Goal: Task Accomplishment & Management: Manage account settings

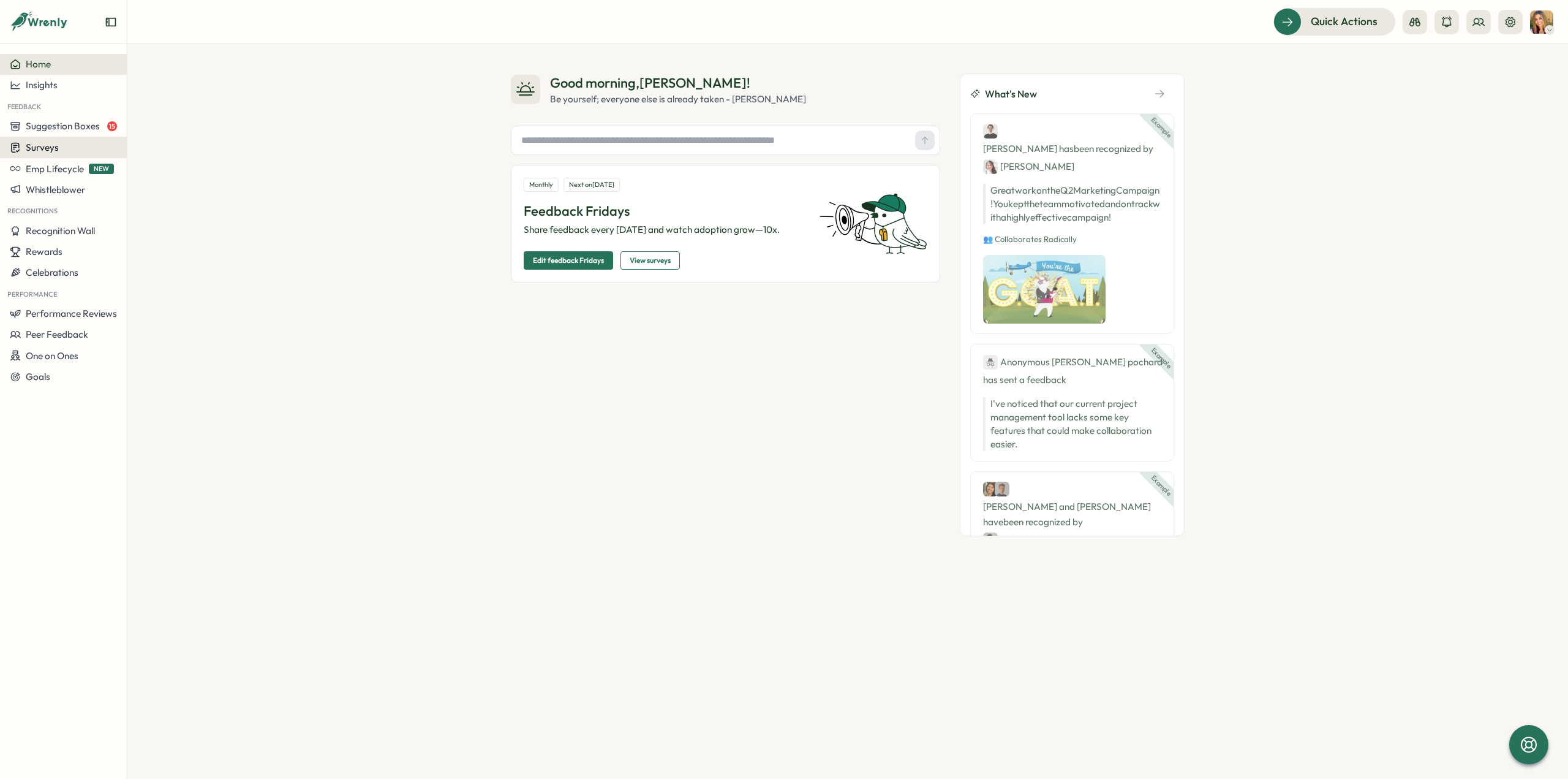
click at [64, 154] on div "Surveys" at bounding box center [63, 148] width 107 height 12
click at [165, 128] on div "Insights" at bounding box center [176, 125] width 92 height 14
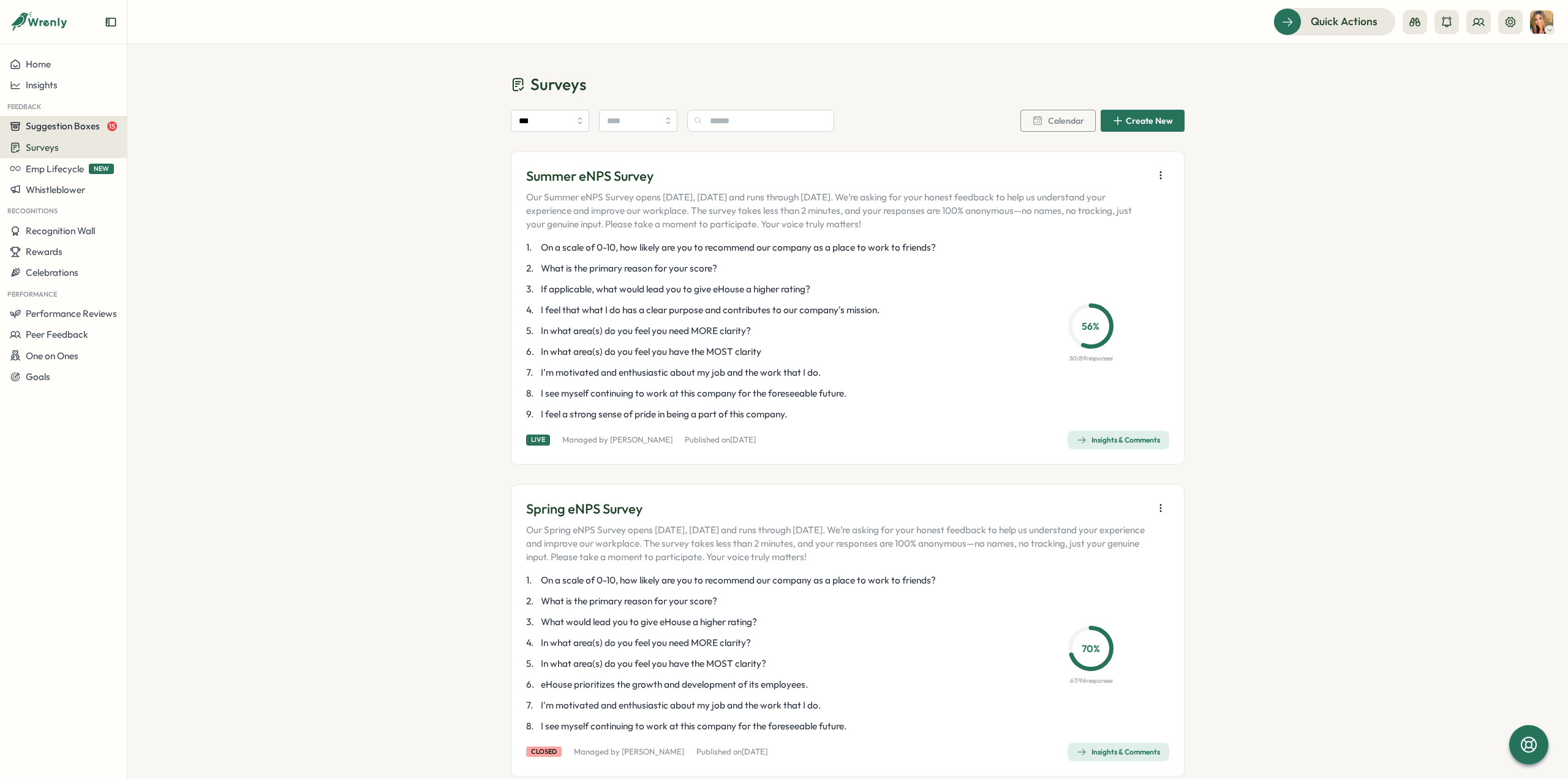
click at [73, 123] on span "Suggestion Boxes" at bounding box center [63, 126] width 74 height 12
click at [196, 115] on div "Leadership suggestion box 15" at bounding box center [191, 116] width 123 height 14
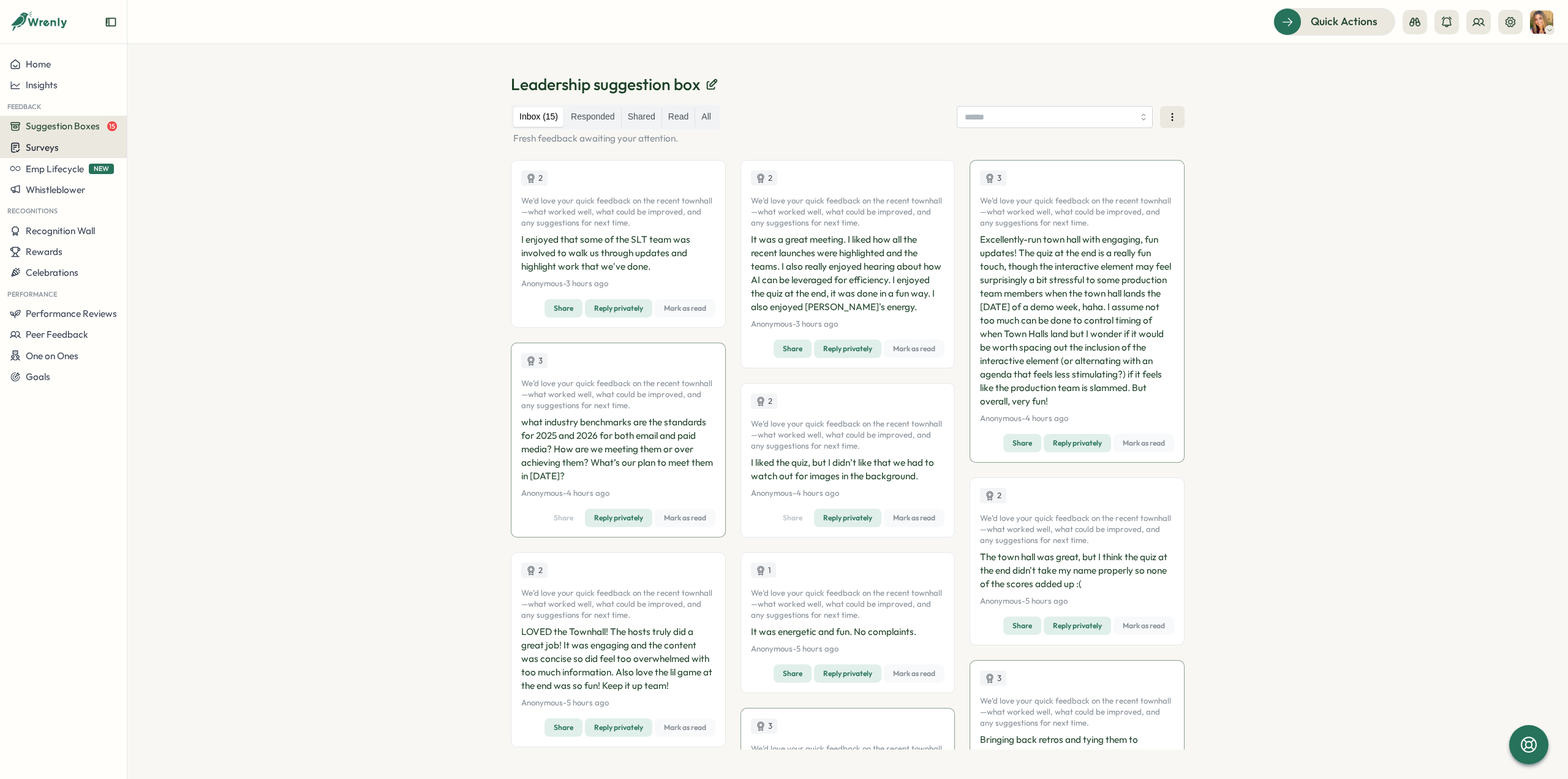
click at [92, 152] on div "Surveys" at bounding box center [63, 148] width 107 height 12
click at [149, 146] on div "Onboarding Surveys" at bounding box center [176, 148] width 92 height 14
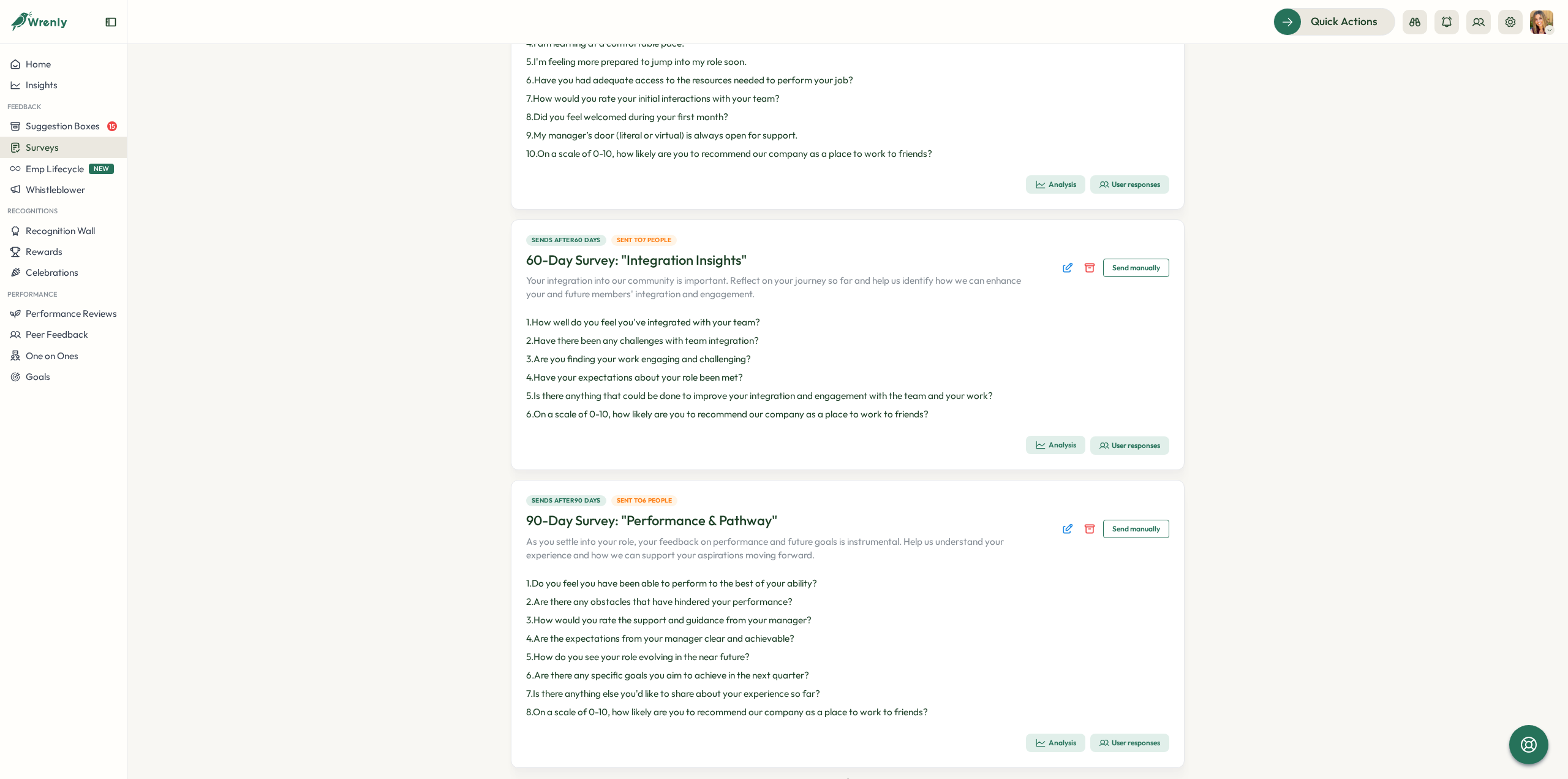
scroll to position [365, 0]
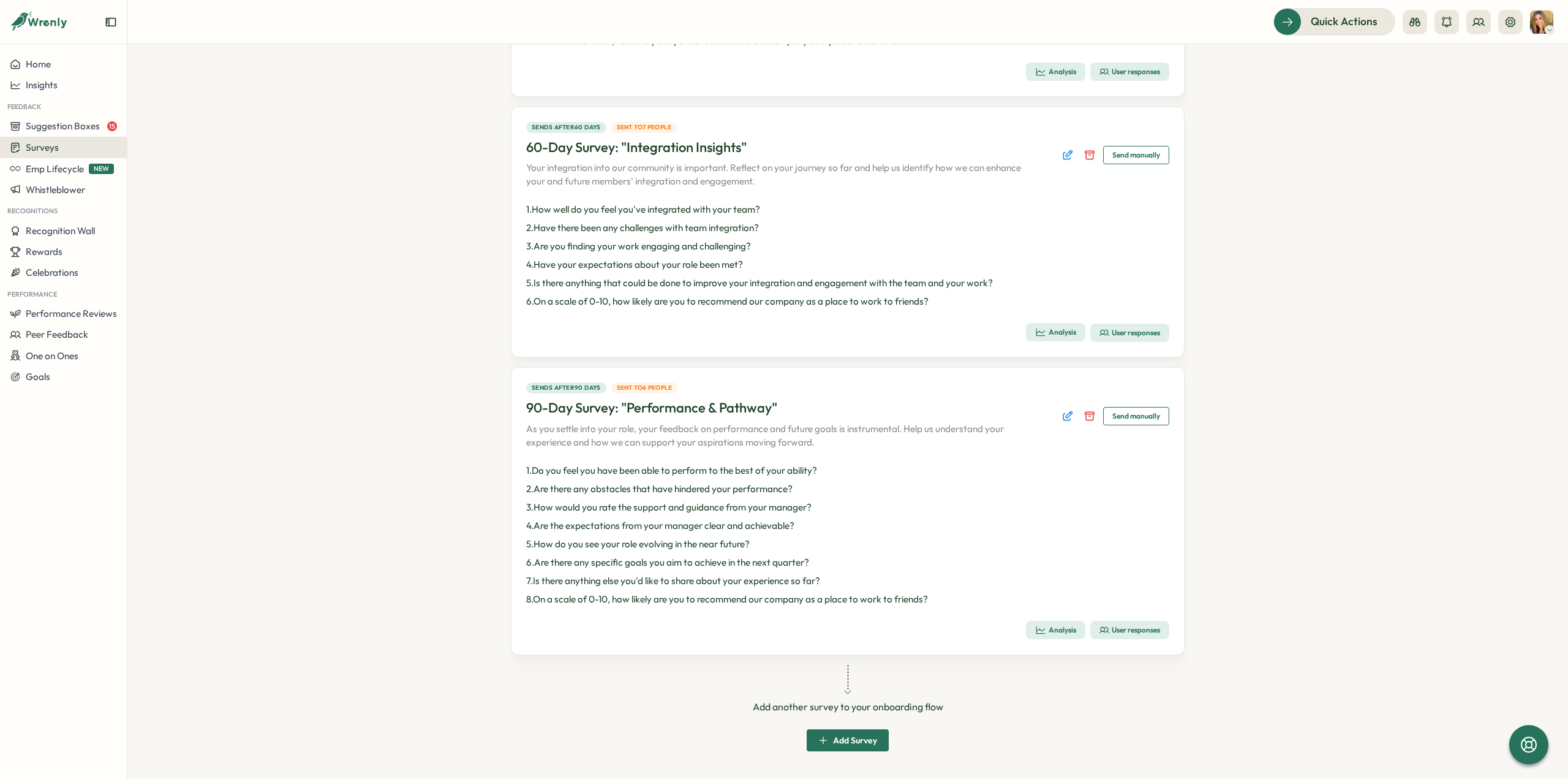
click at [1131, 631] on div "User responses" at bounding box center [1129, 629] width 61 height 10
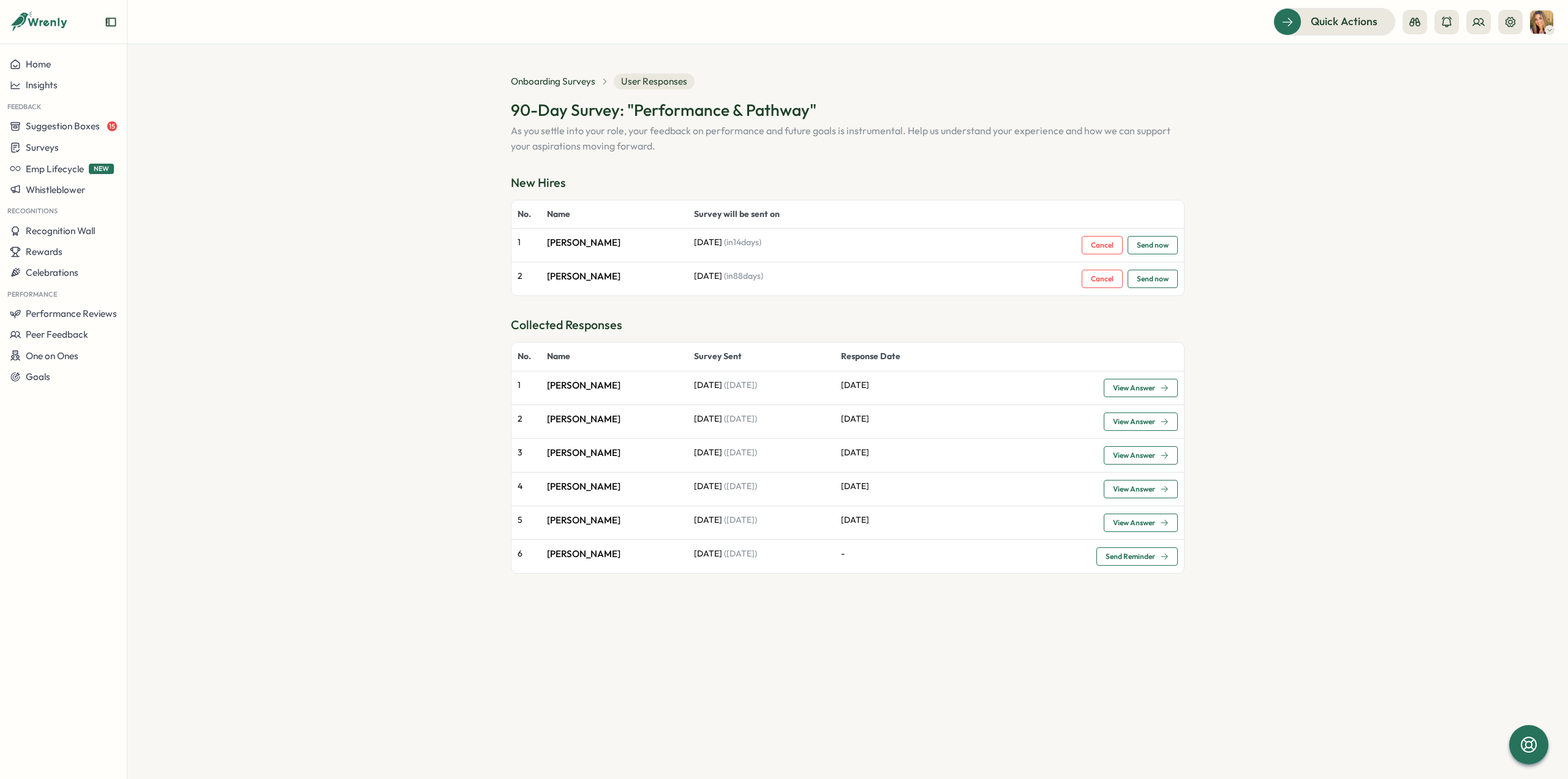
click at [1157, 388] on div "View Answer" at bounding box center [1141, 387] width 56 height 9
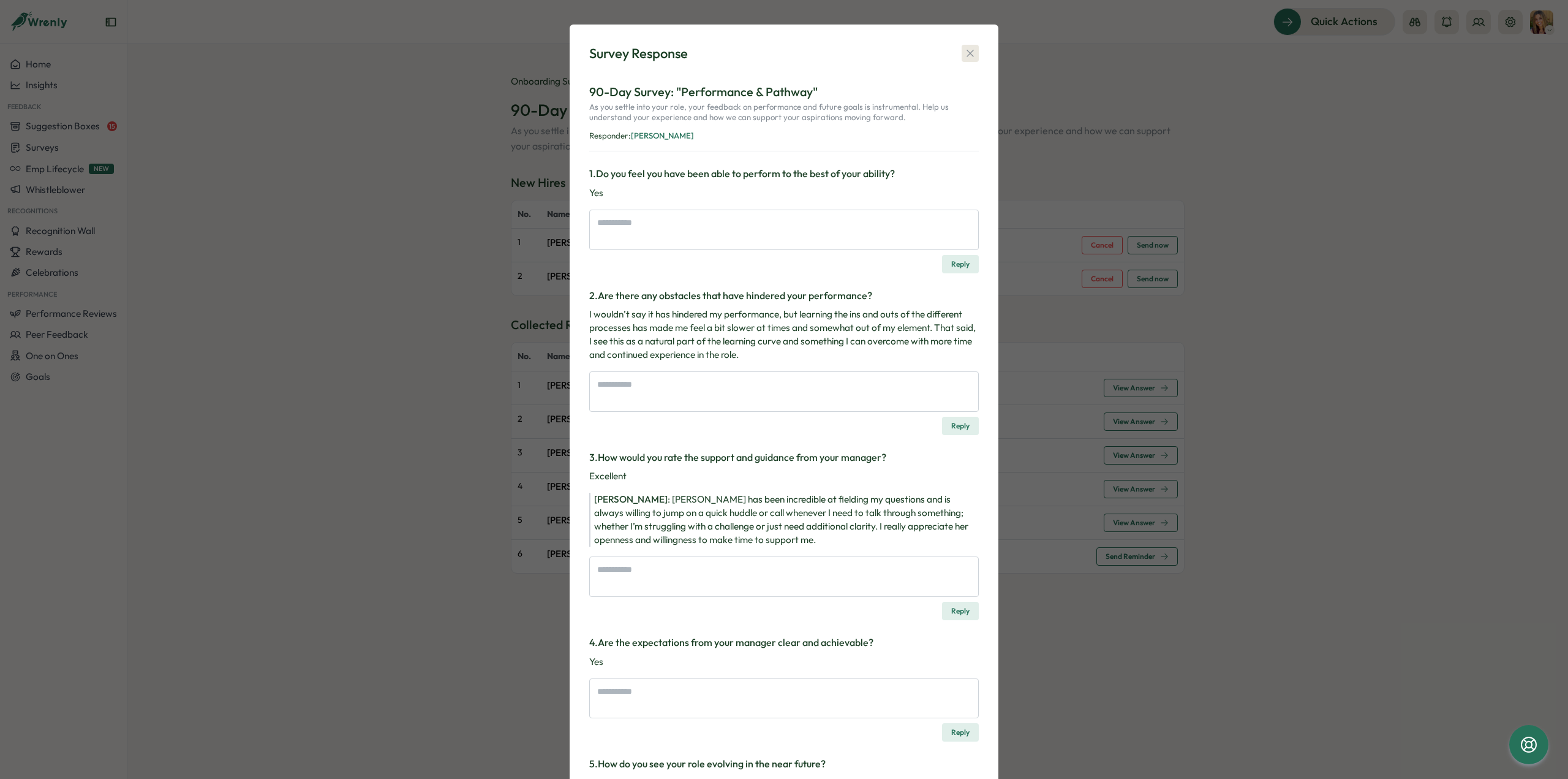
click at [965, 53] on icon "button" at bounding box center [971, 53] width 12 height 12
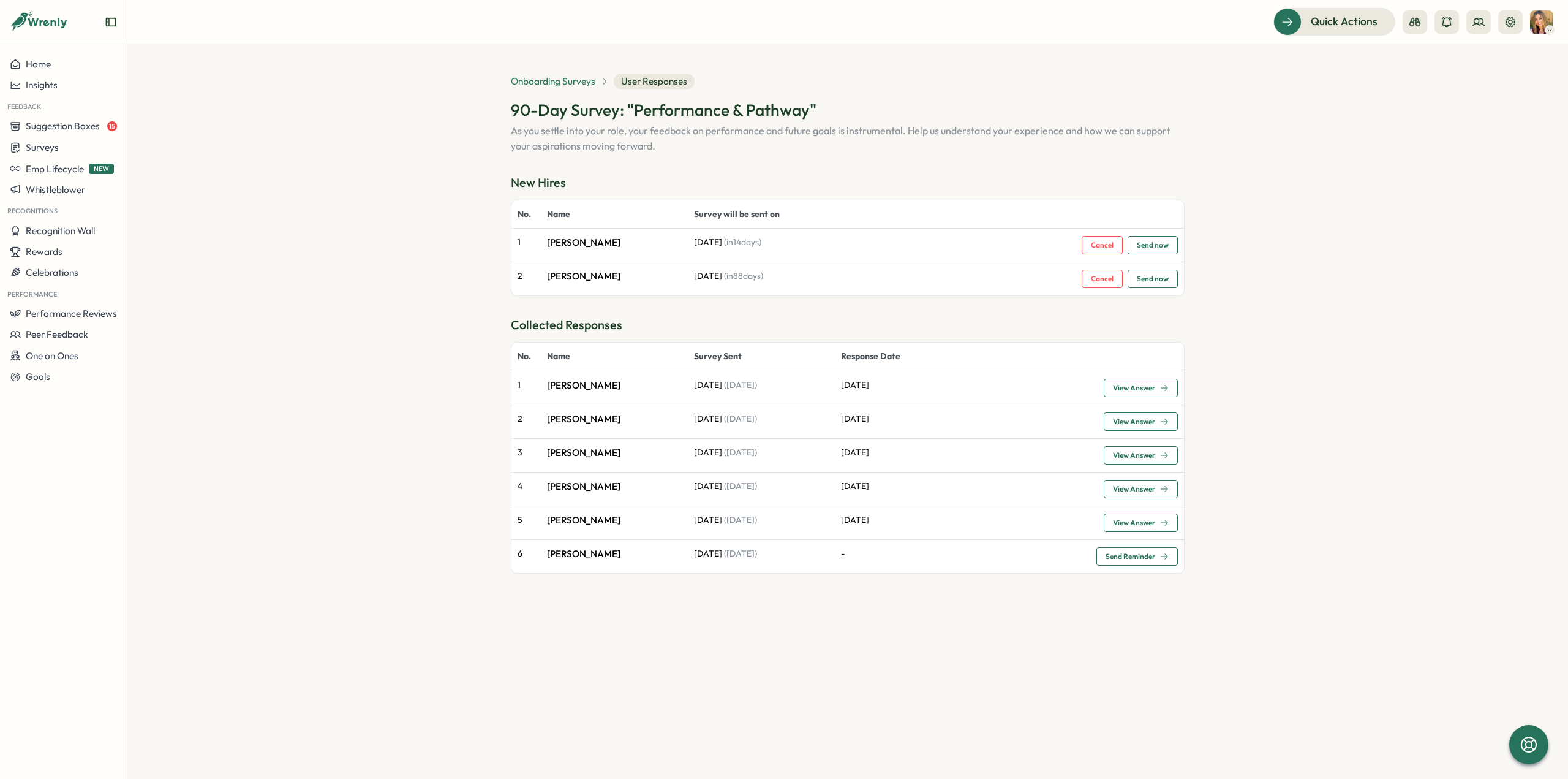
click at [539, 79] on span "Onboarding Surveys" at bounding box center [553, 82] width 85 height 14
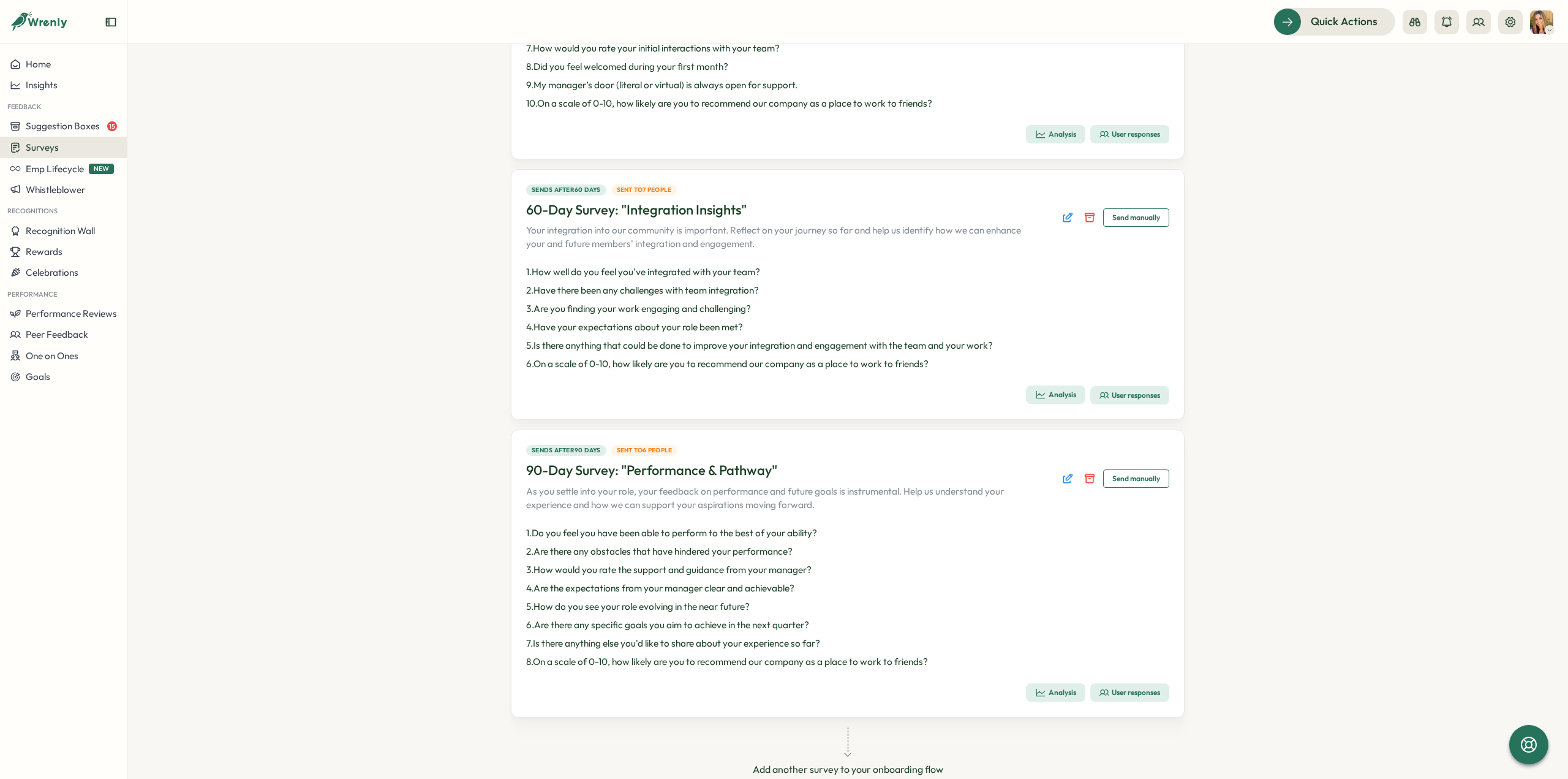
scroll to position [365, 0]
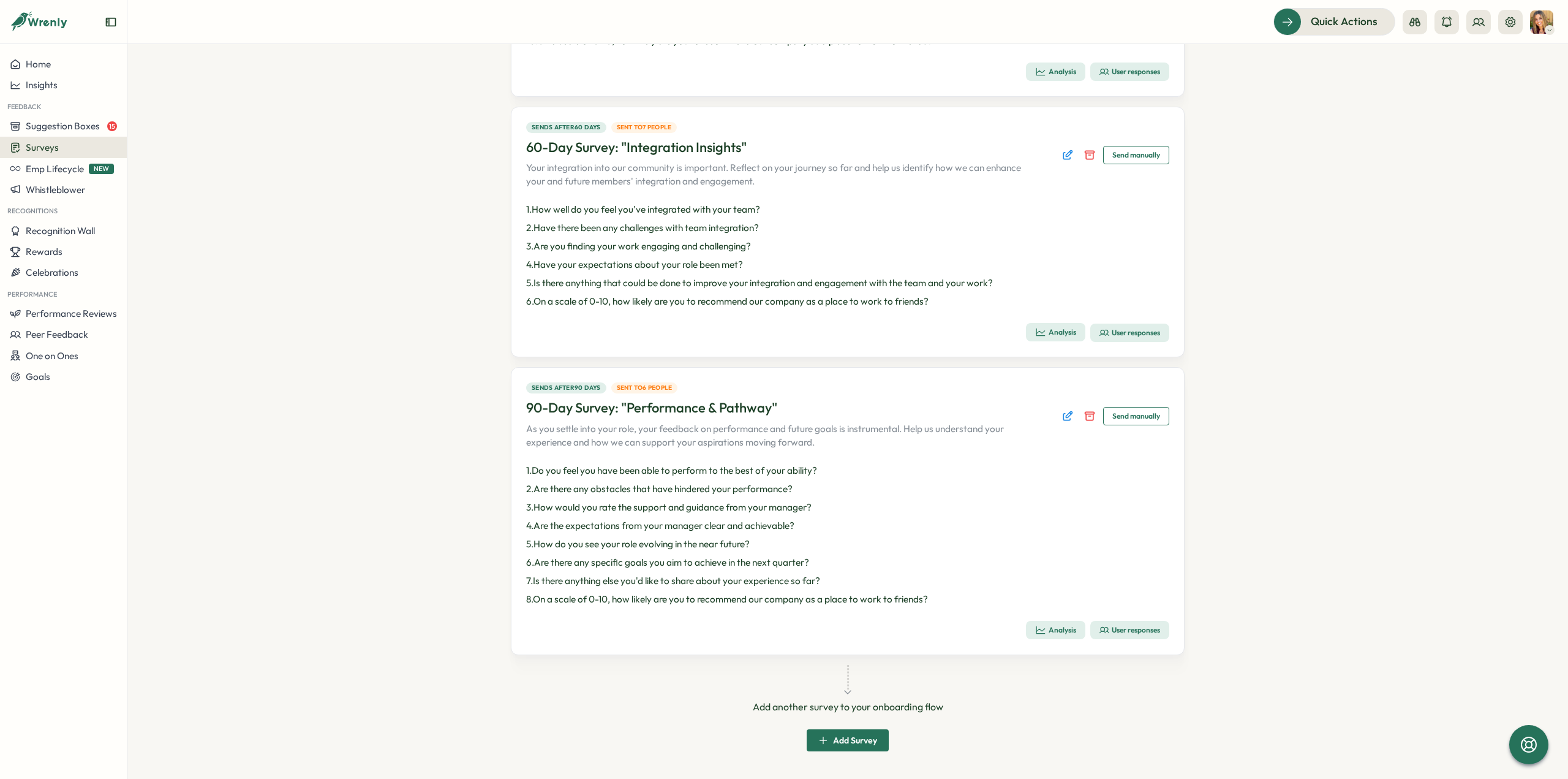
click at [1115, 631] on div "User responses" at bounding box center [1129, 629] width 61 height 10
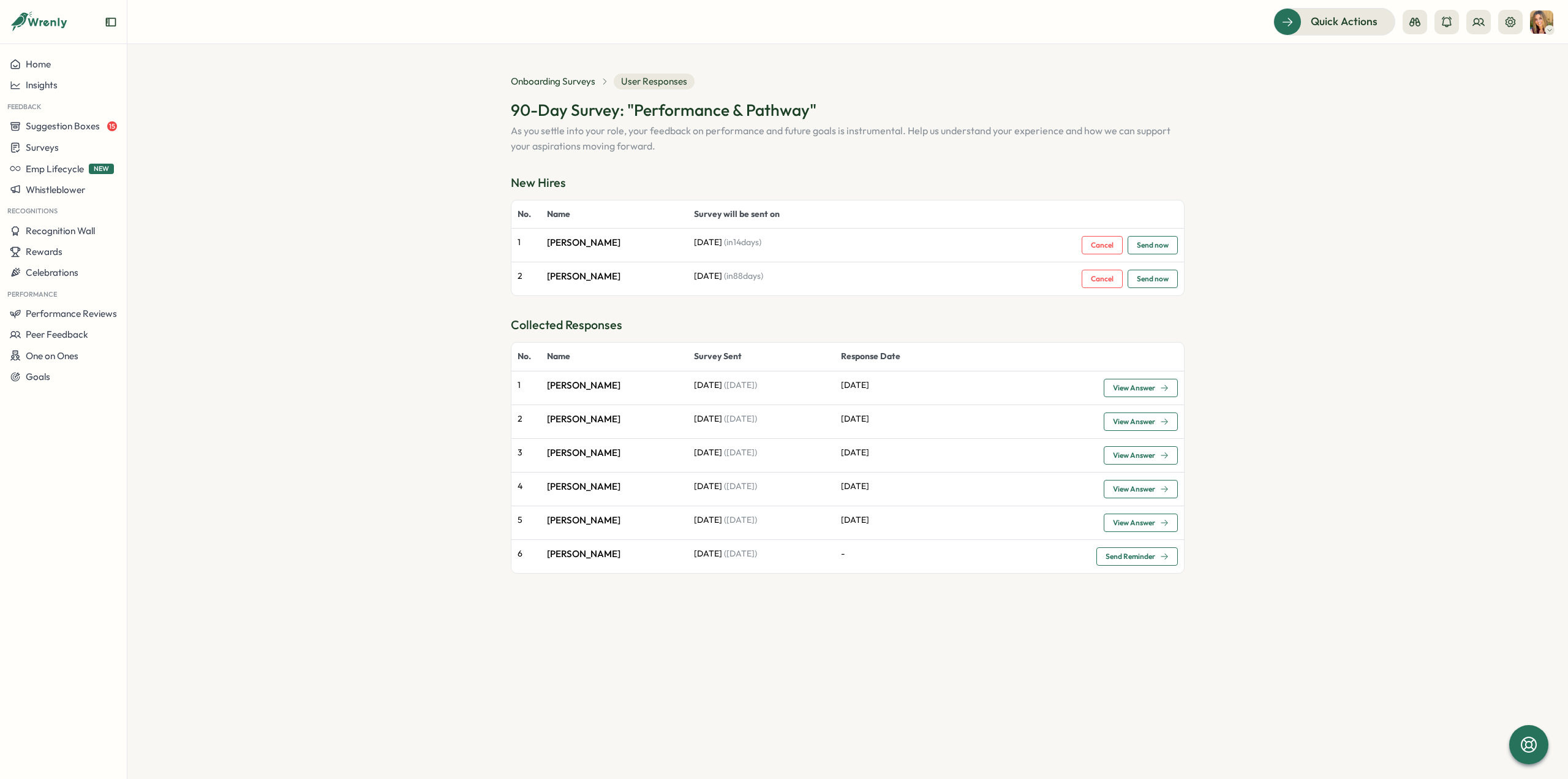
click at [1128, 420] on span "View Answer" at bounding box center [1134, 421] width 42 height 7
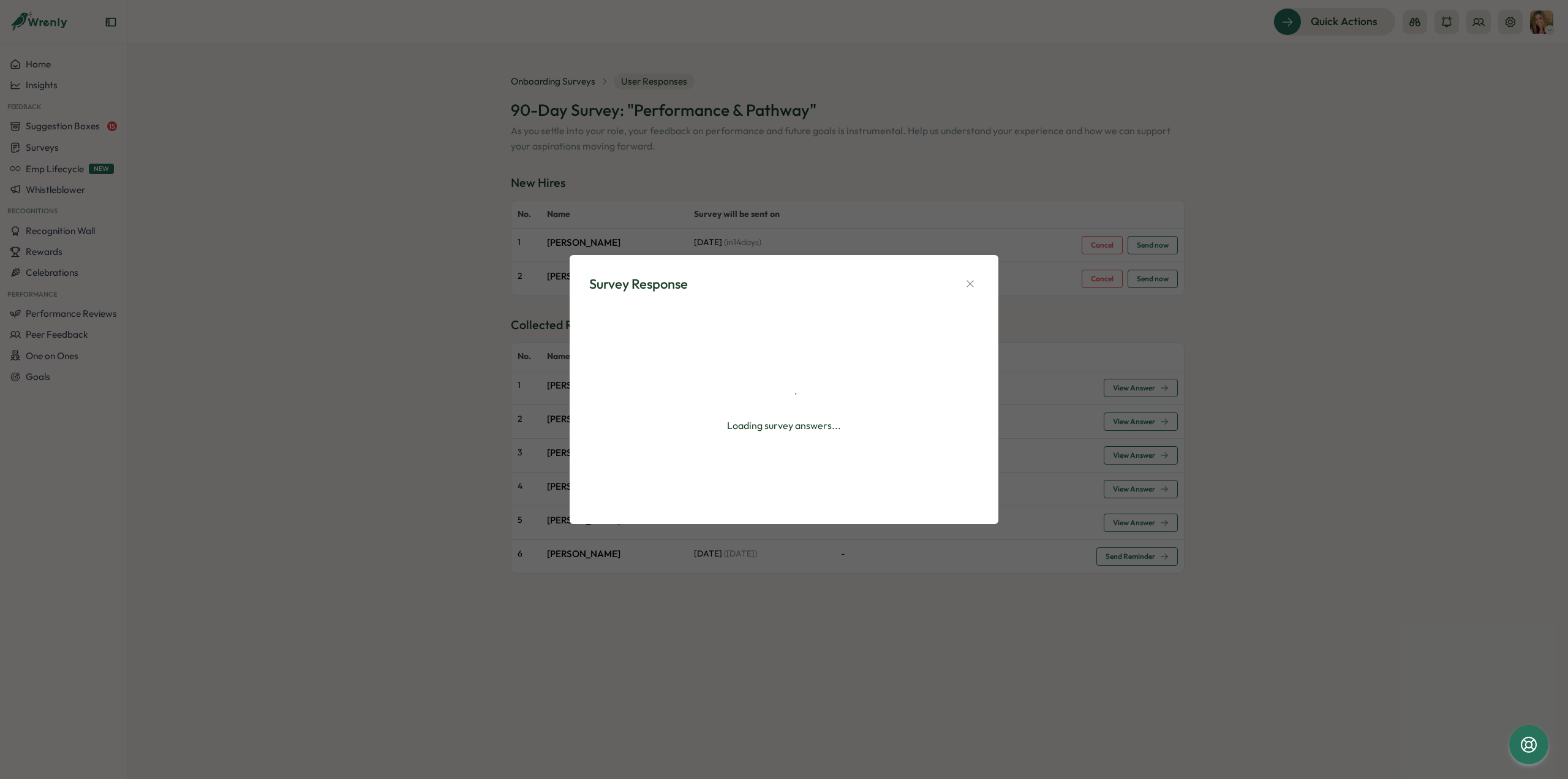
type textarea "*"
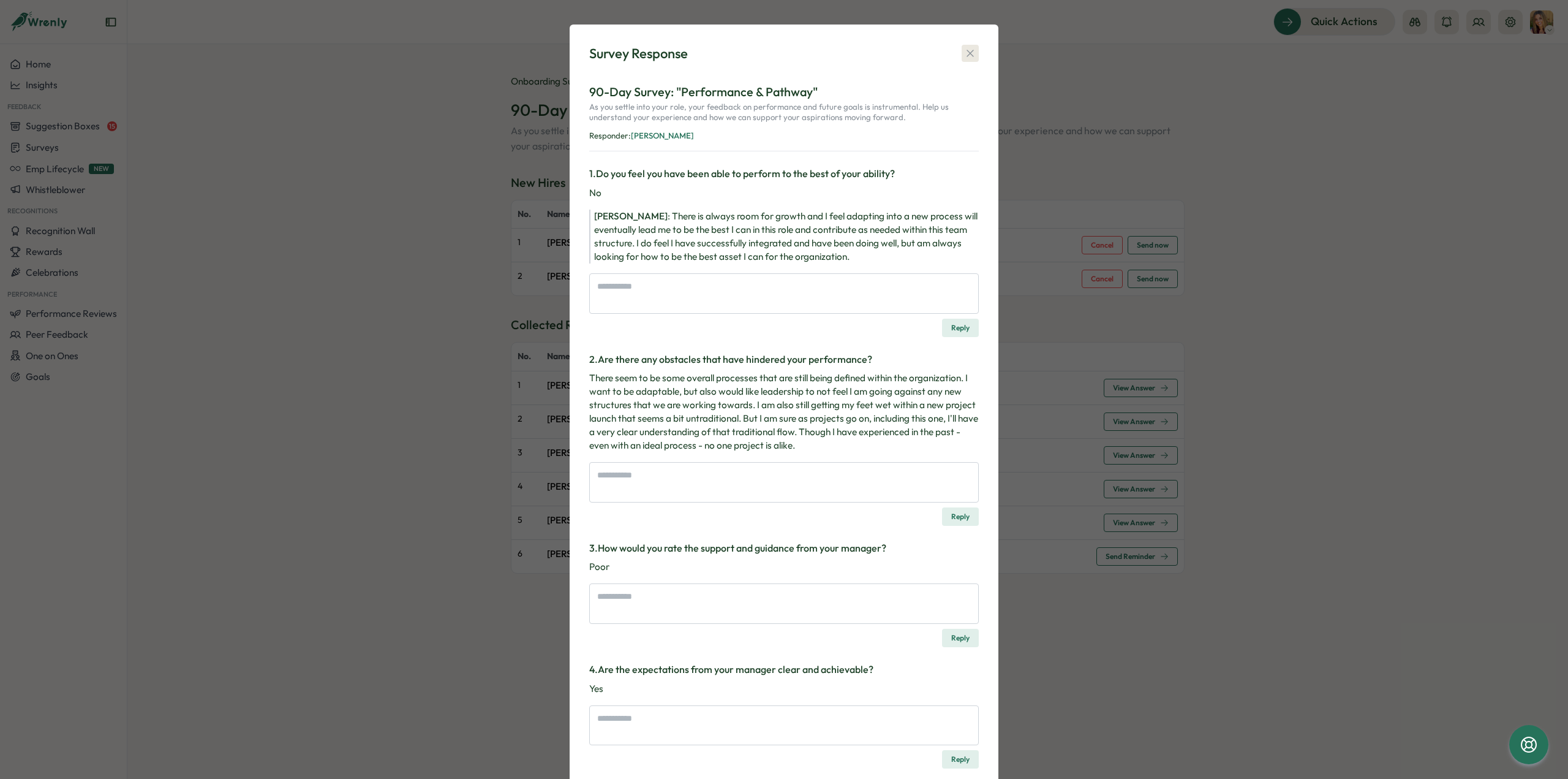
click at [965, 58] on icon "button" at bounding box center [971, 53] width 12 height 12
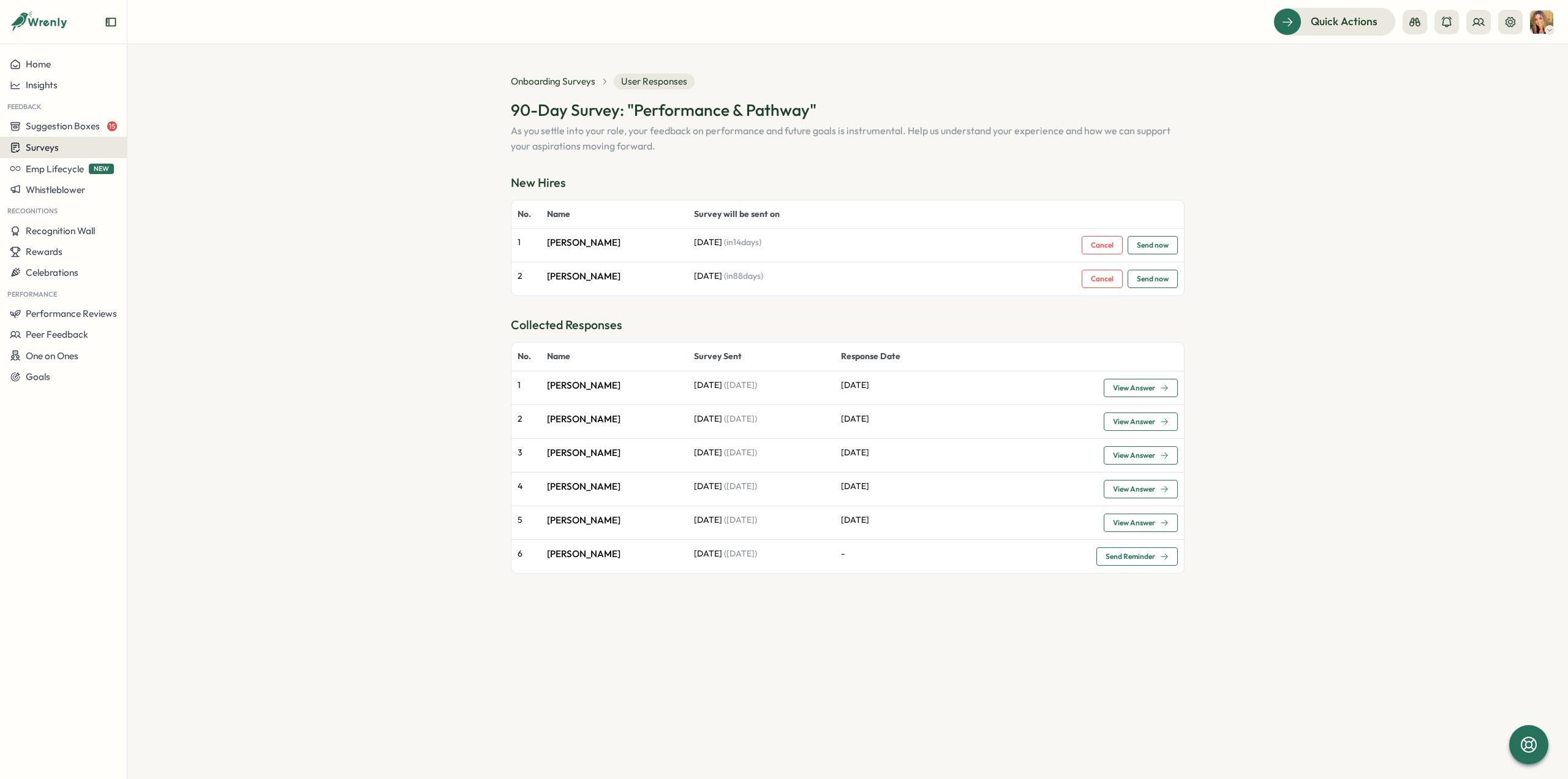
click at [76, 144] on div "Surveys" at bounding box center [63, 148] width 107 height 12
click at [147, 123] on div "Insights" at bounding box center [176, 125] width 92 height 14
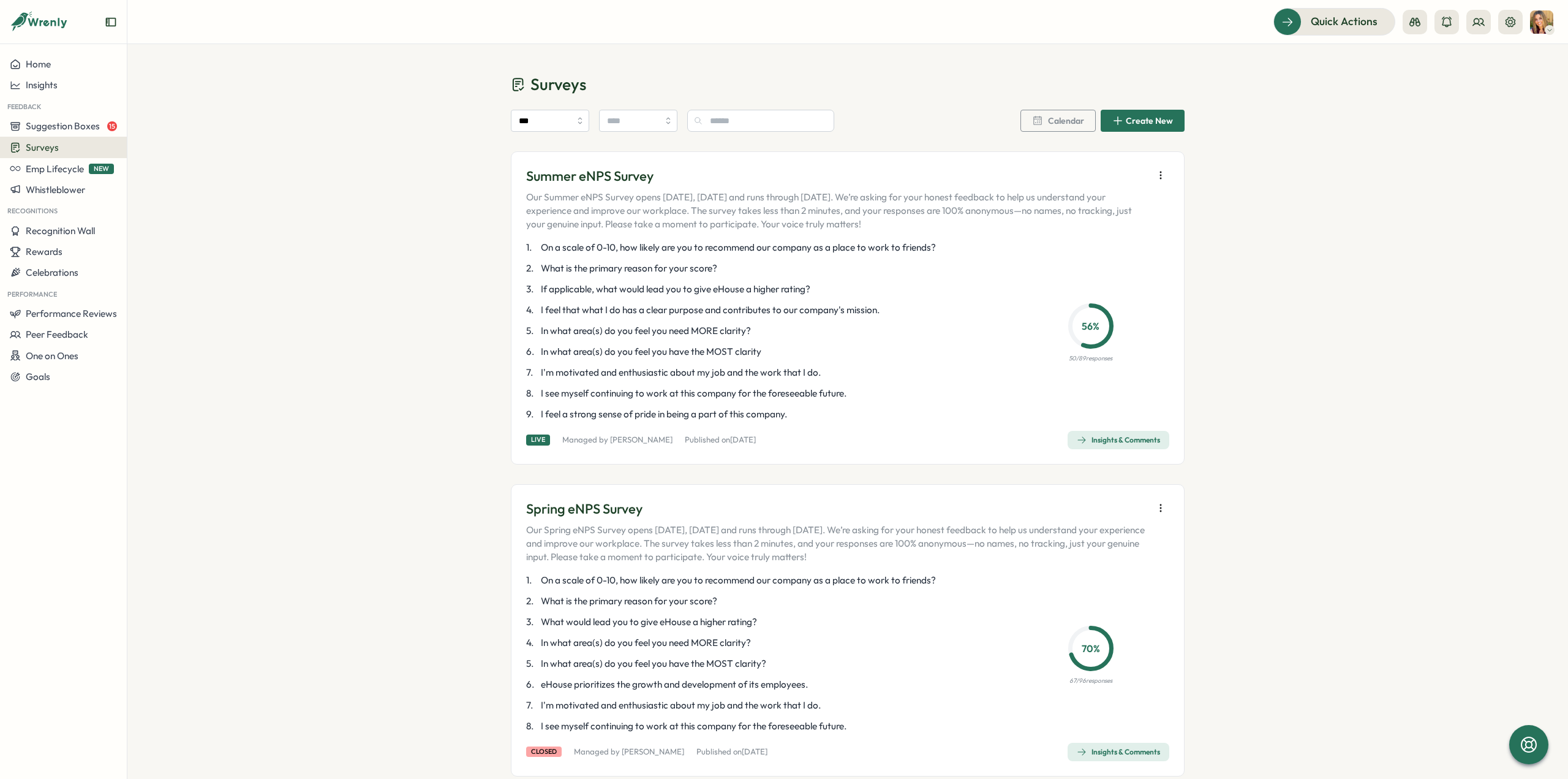
click at [1134, 434] on span "Insights & Comments" at bounding box center [1119, 439] width 84 height 17
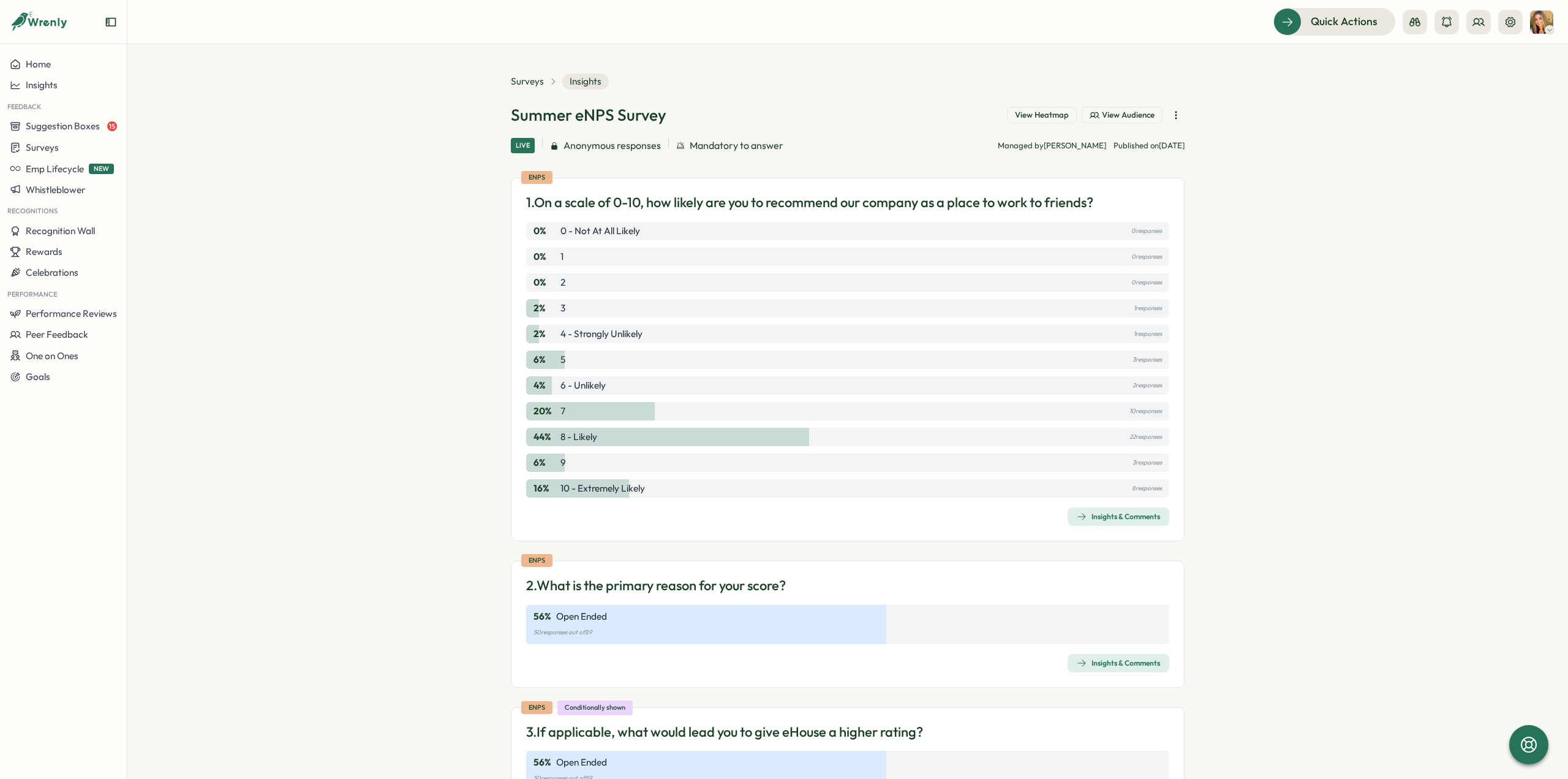
click at [1133, 520] on div "Insights & Comments" at bounding box center [1119, 517] width 84 height 10
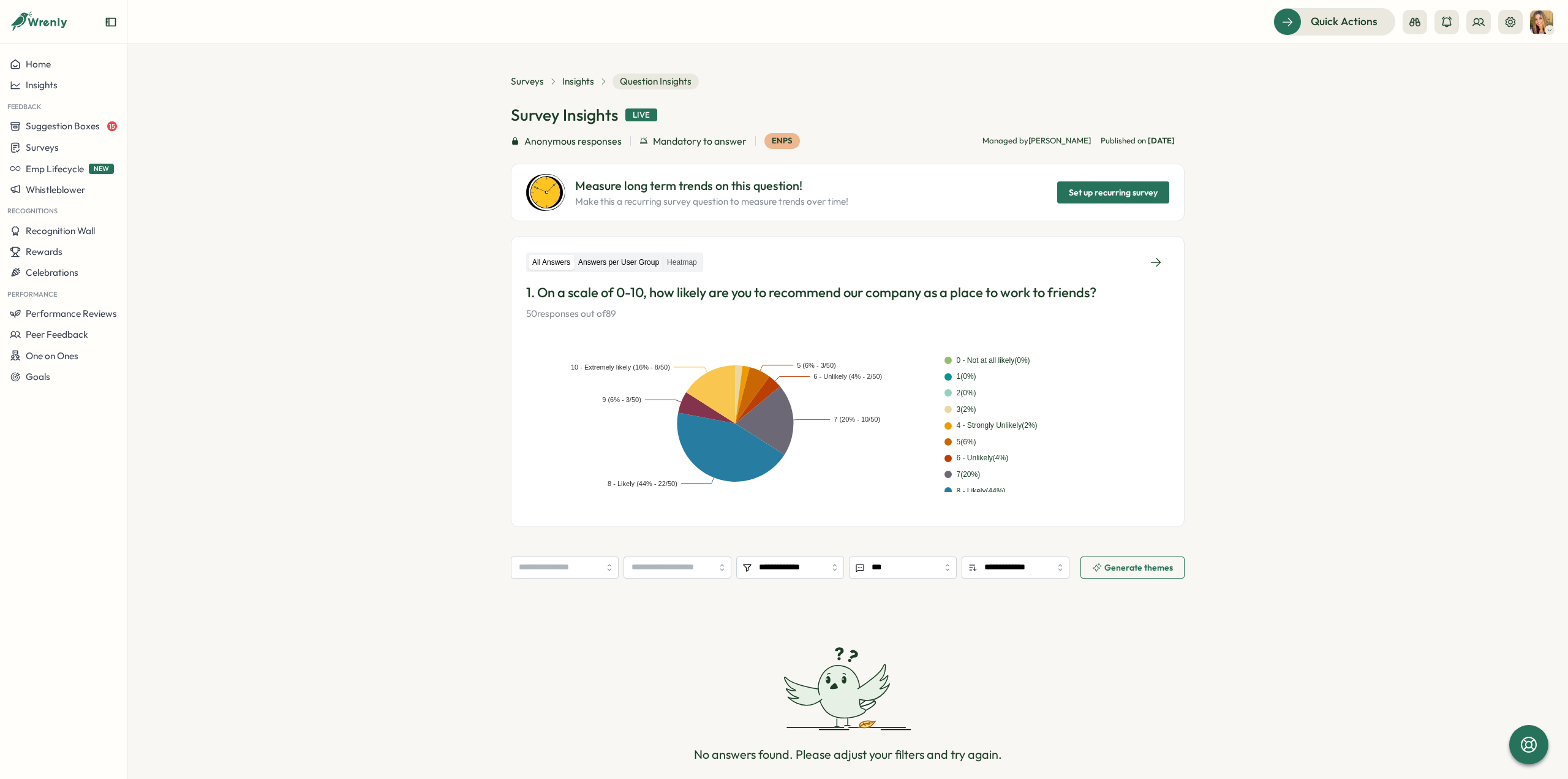
click at [612, 262] on label "Answers per User Group" at bounding box center [618, 261] width 88 height 15
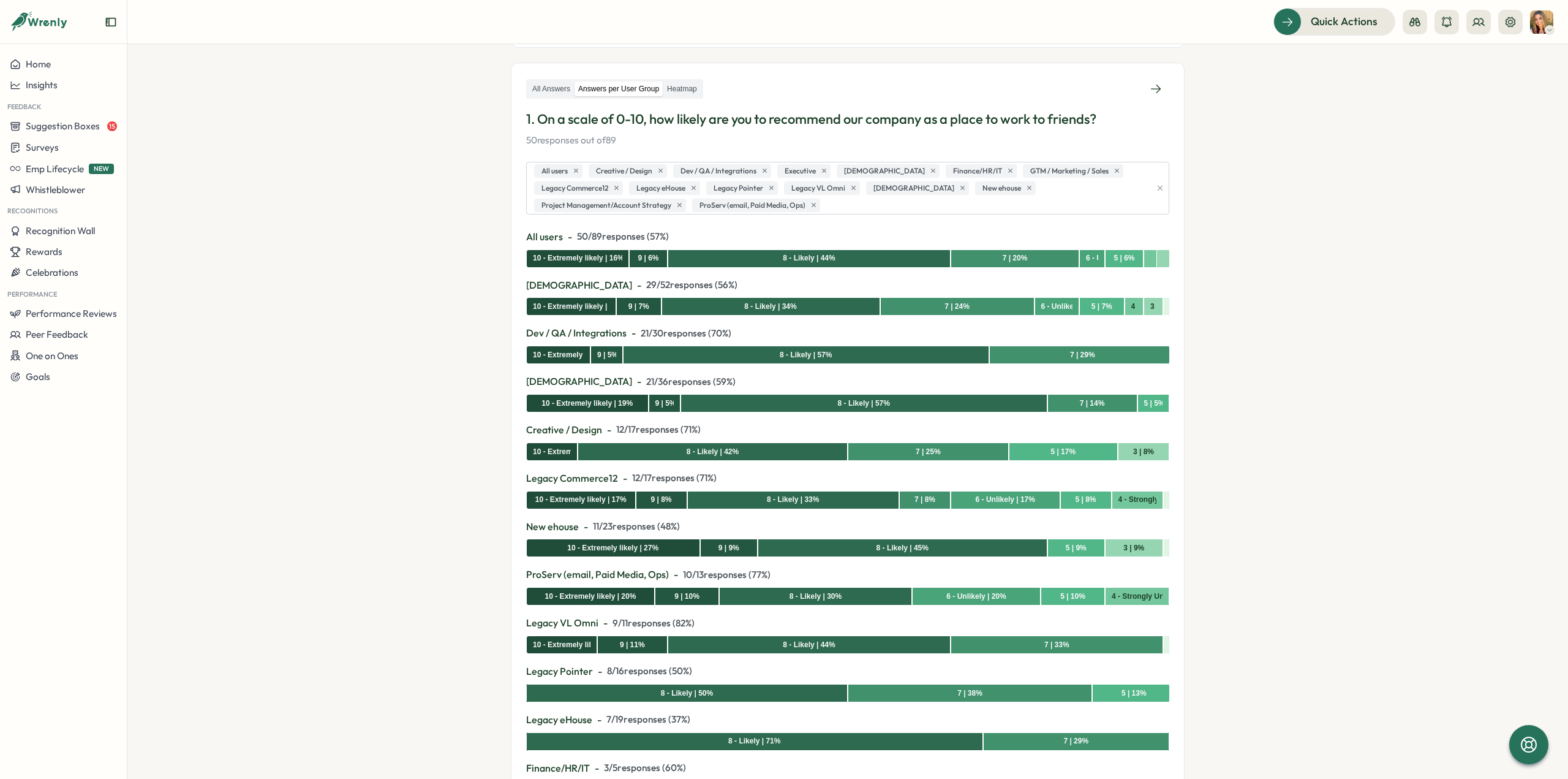
scroll to position [123, 0]
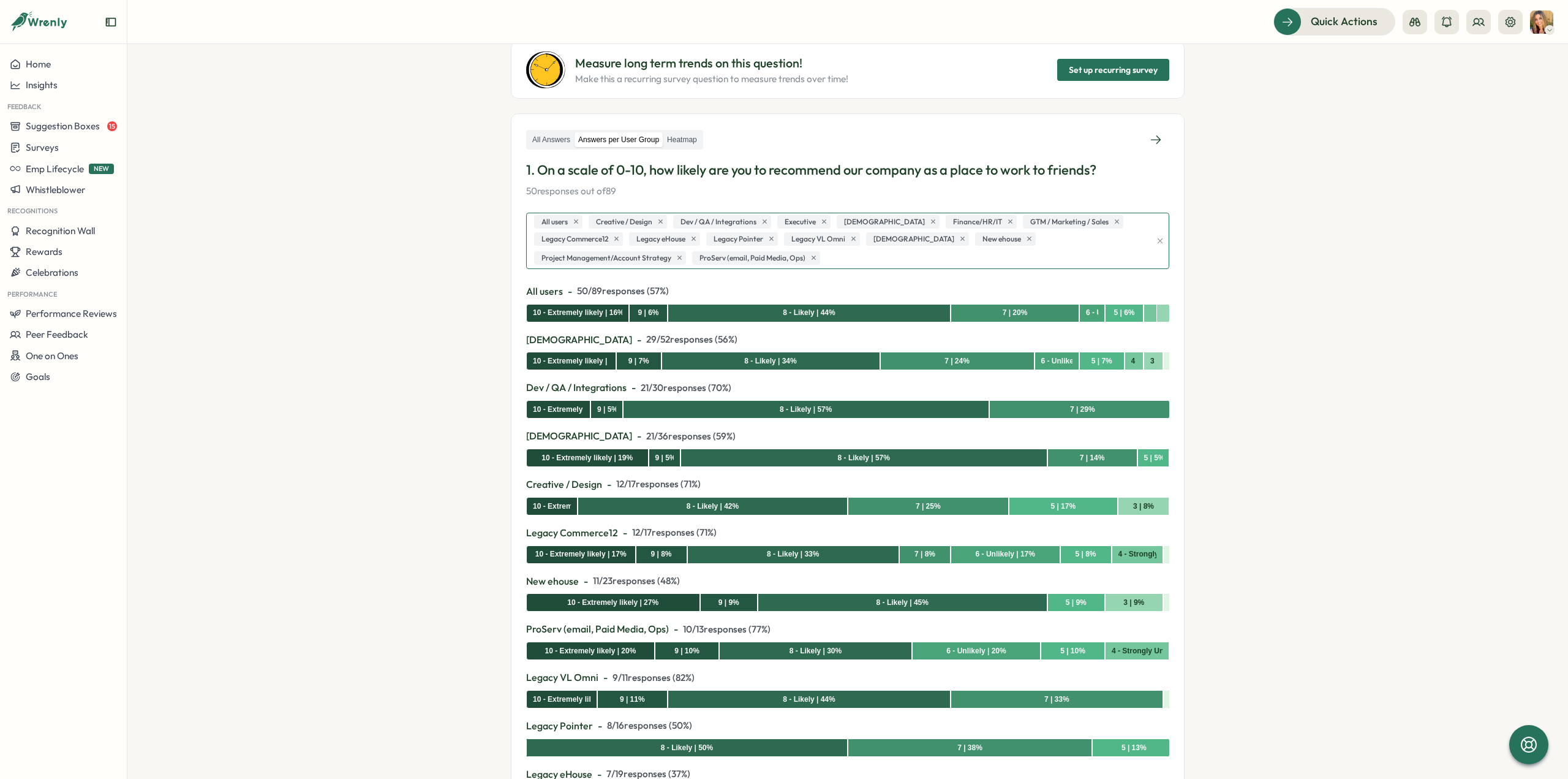
click at [755, 256] on div "All users Creative / Design Dev / QA / Integrations Executive [DEMOGRAPHIC_DATA…" at bounding box center [840, 240] width 619 height 55
type input "*"
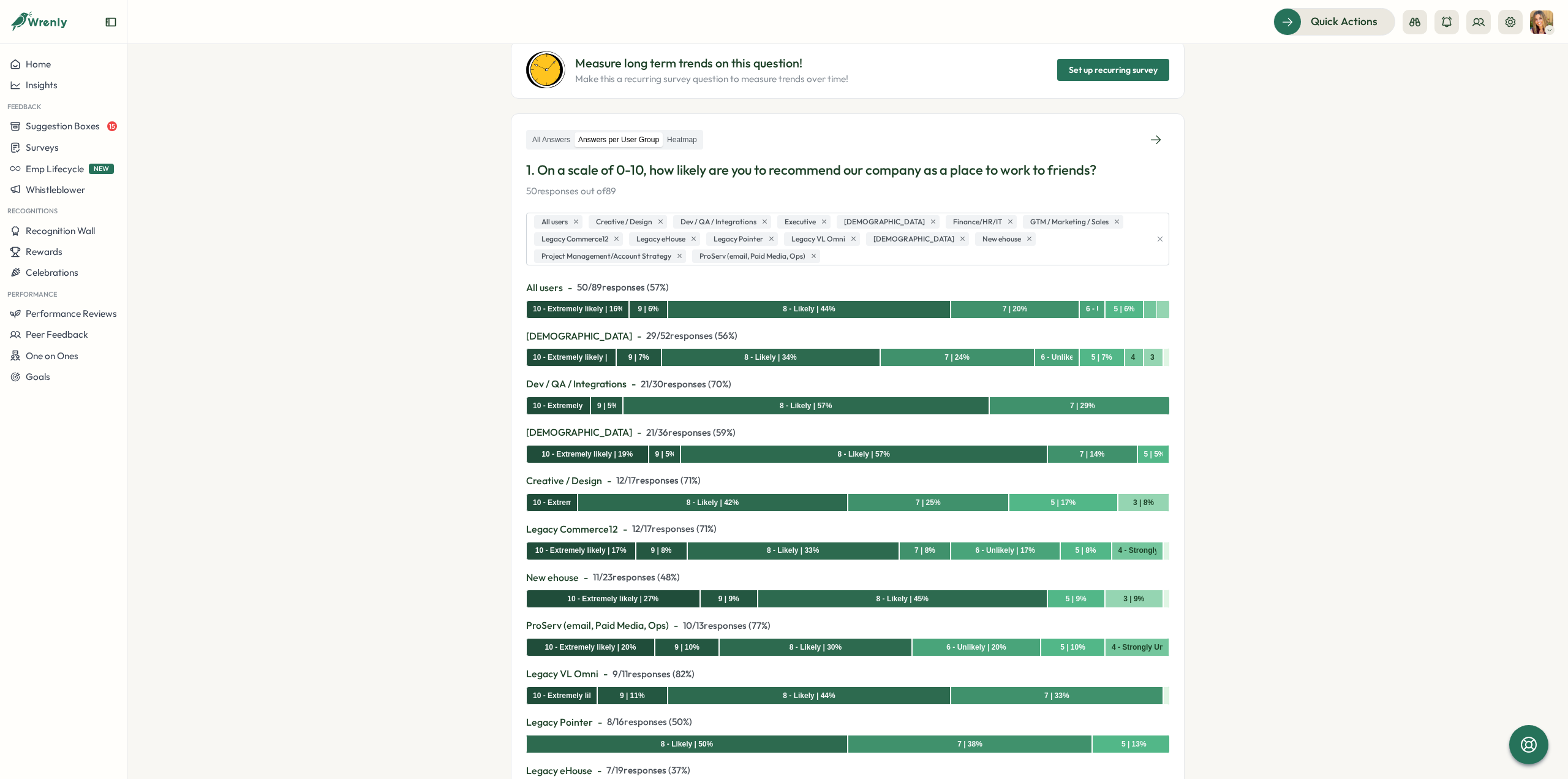
click at [471, 266] on section "Surveys Insights Question Insights Survey Insights Live Anonymous responses Man…" at bounding box center [848, 411] width 1440 height 734
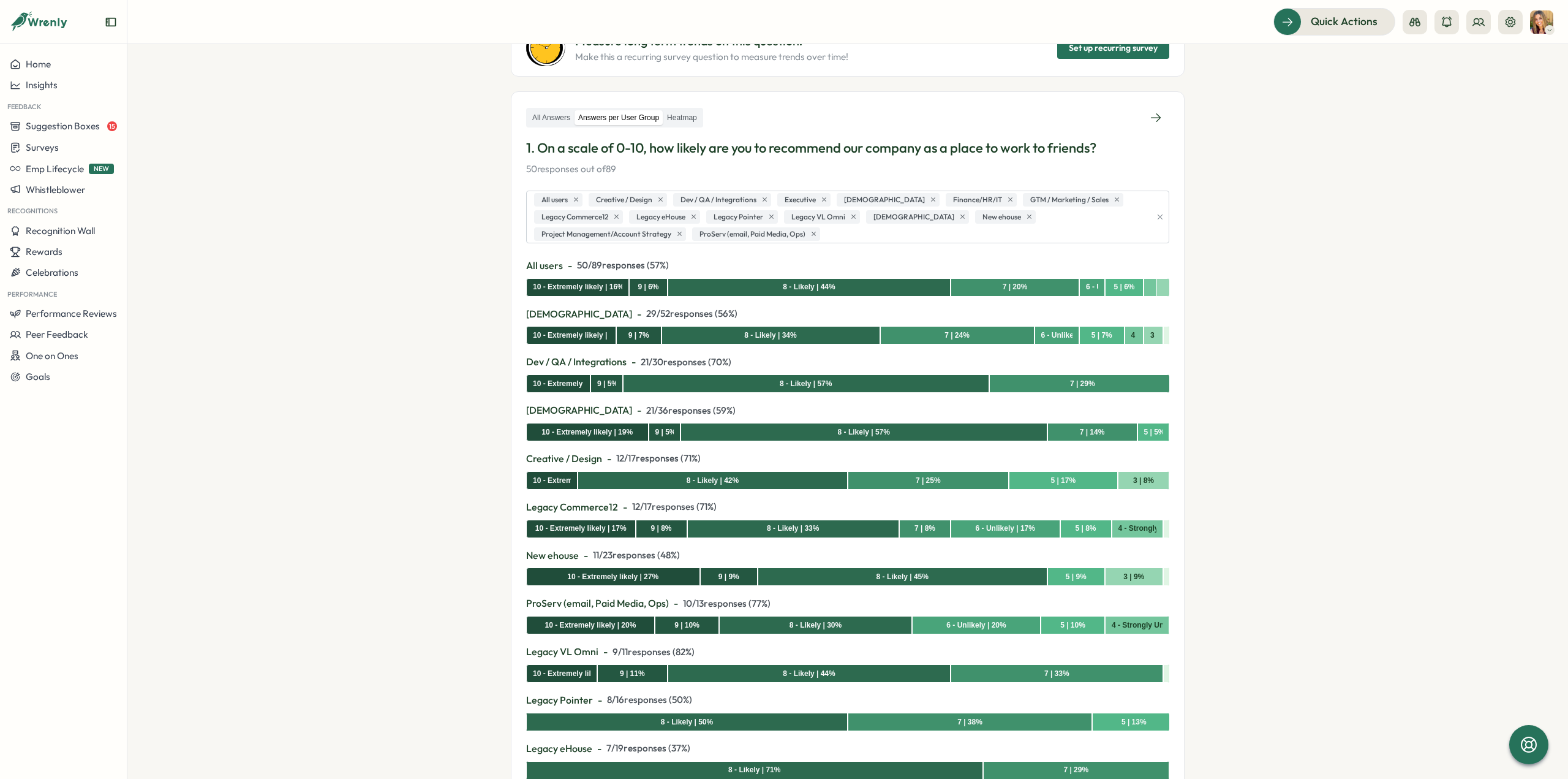
scroll to position [0, 0]
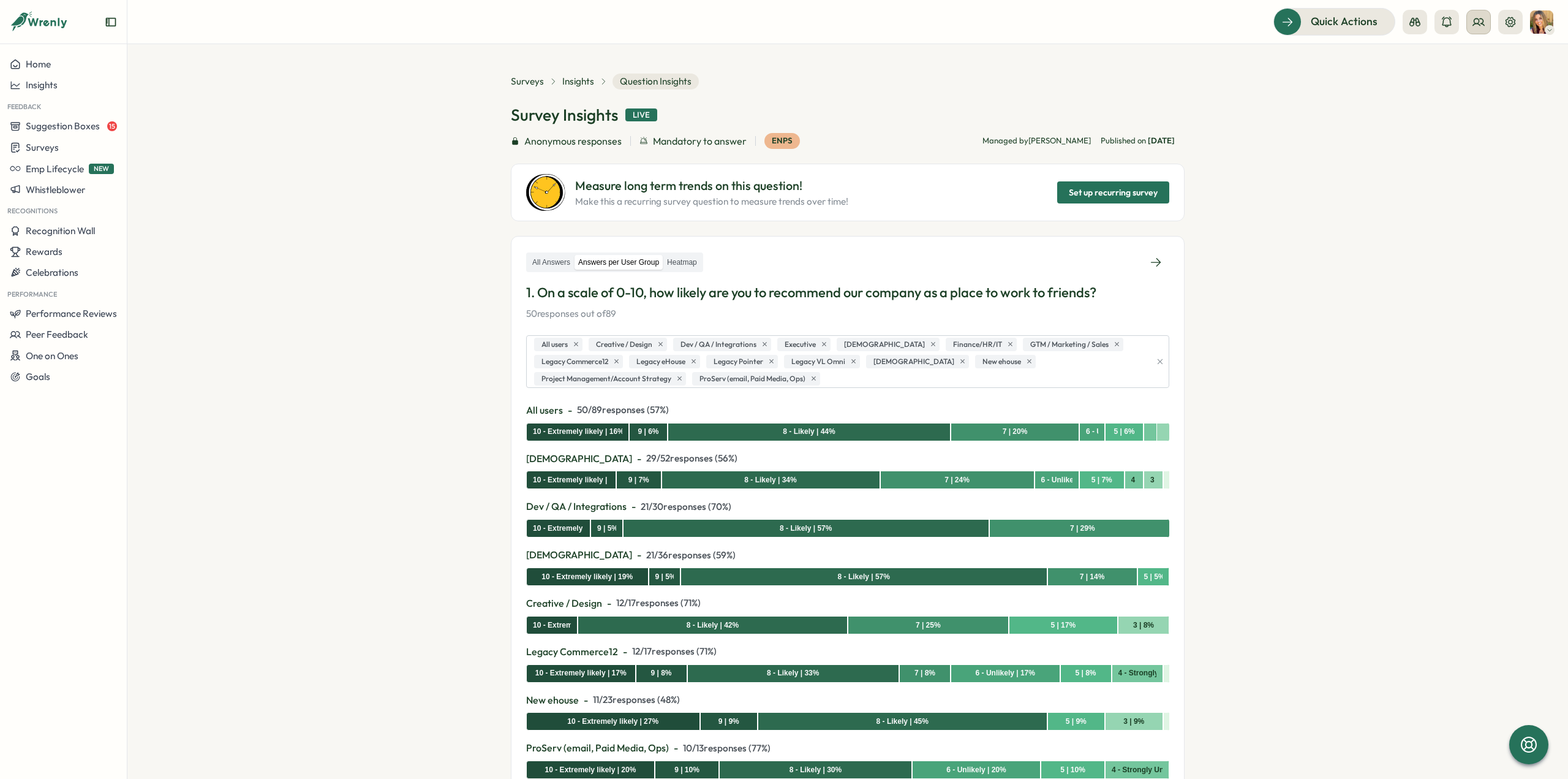
click at [1475, 18] on circle at bounding box center [1476, 20] width 5 height 5
click at [1471, 85] on div "User Groups" at bounding box center [1478, 84] width 77 height 14
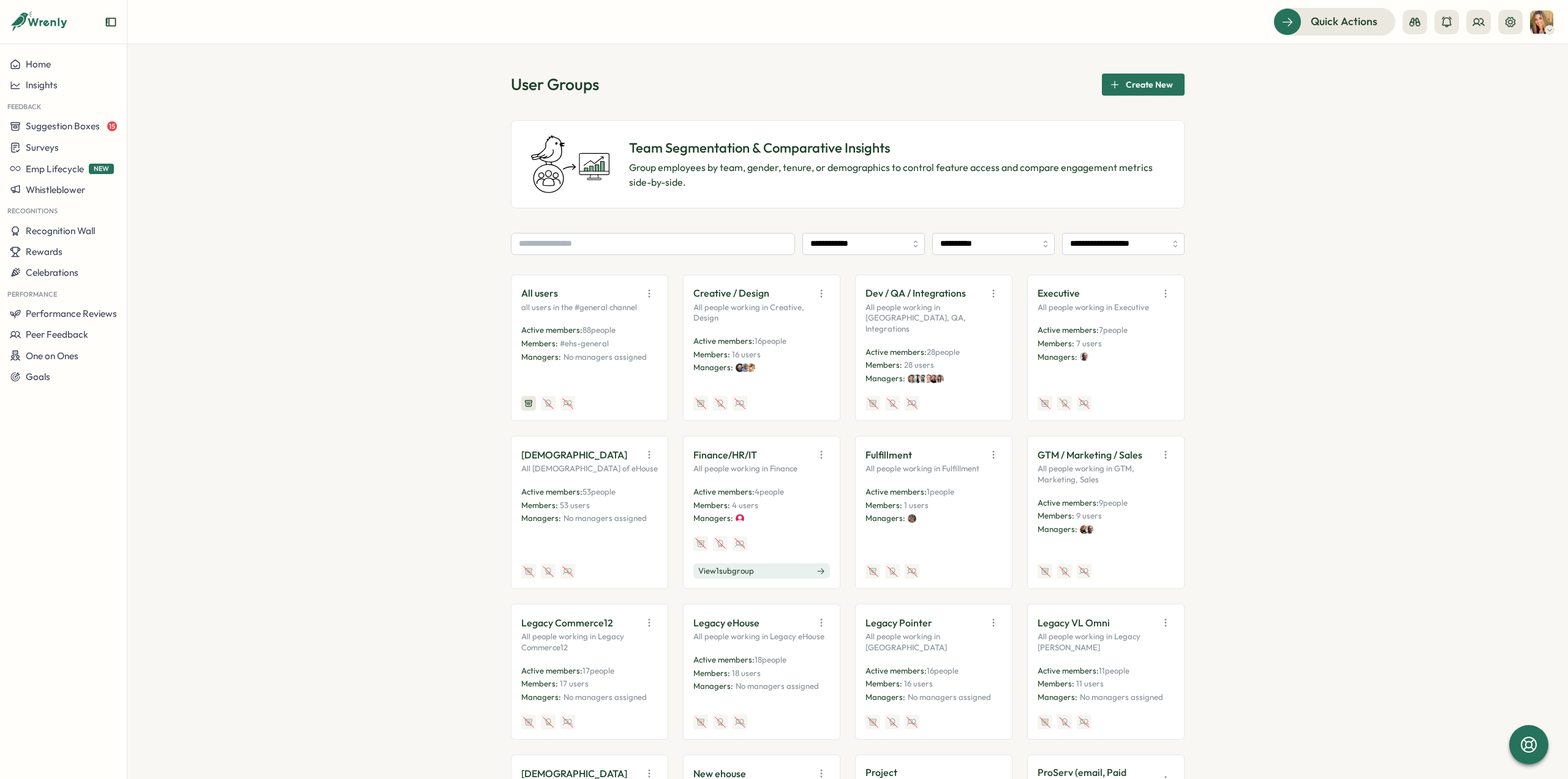
click at [817, 291] on icon "button" at bounding box center [821, 293] width 12 height 12
click at [800, 343] on button "Edit" at bounding box center [790, 340] width 77 height 21
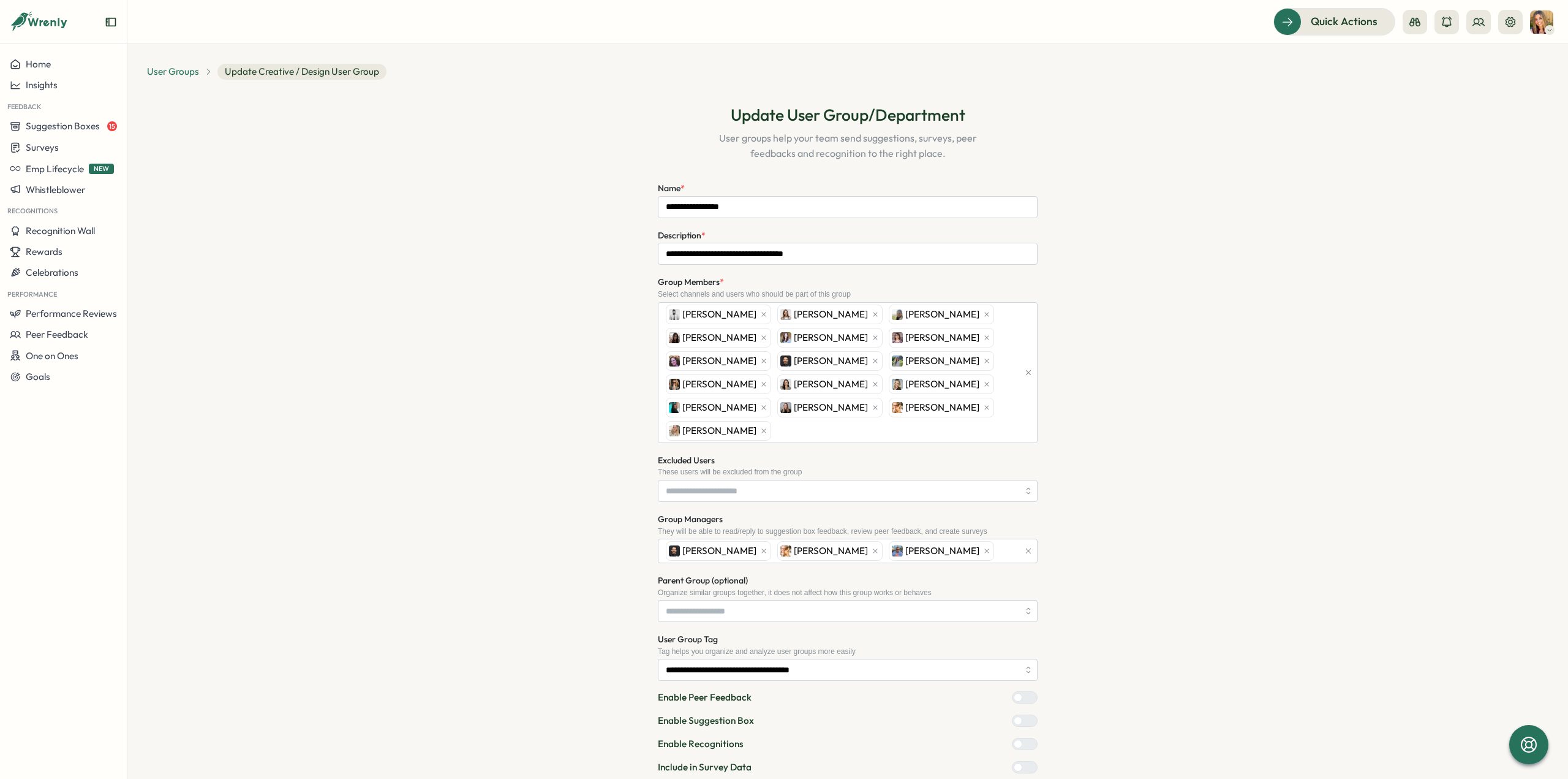
click at [162, 68] on span "User Groups" at bounding box center [173, 72] width 52 height 14
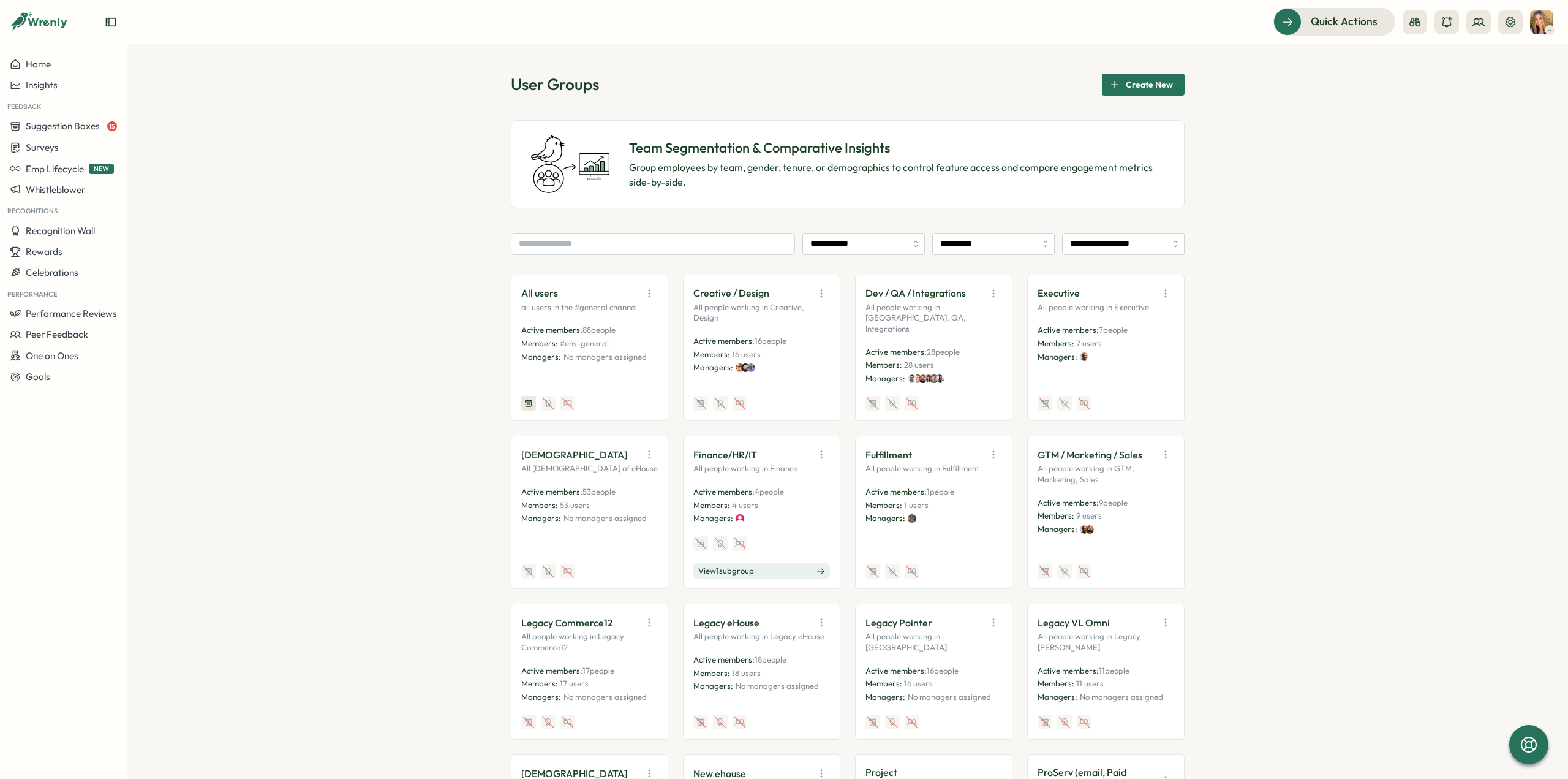
scroll to position [245, 0]
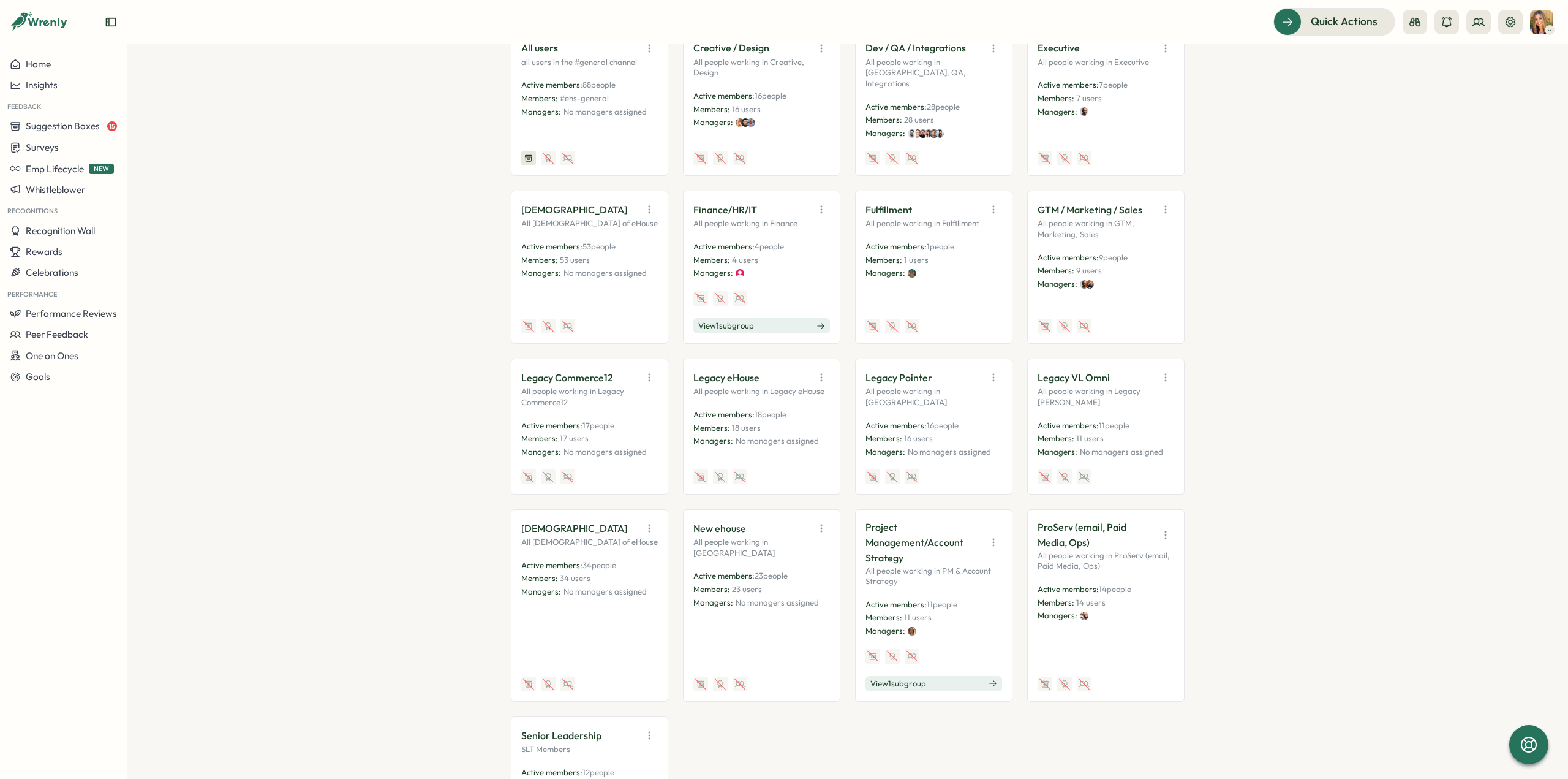
click at [821, 525] on icon "button" at bounding box center [821, 528] width 1 height 7
click at [793, 566] on button "Edit" at bounding box center [790, 576] width 77 height 21
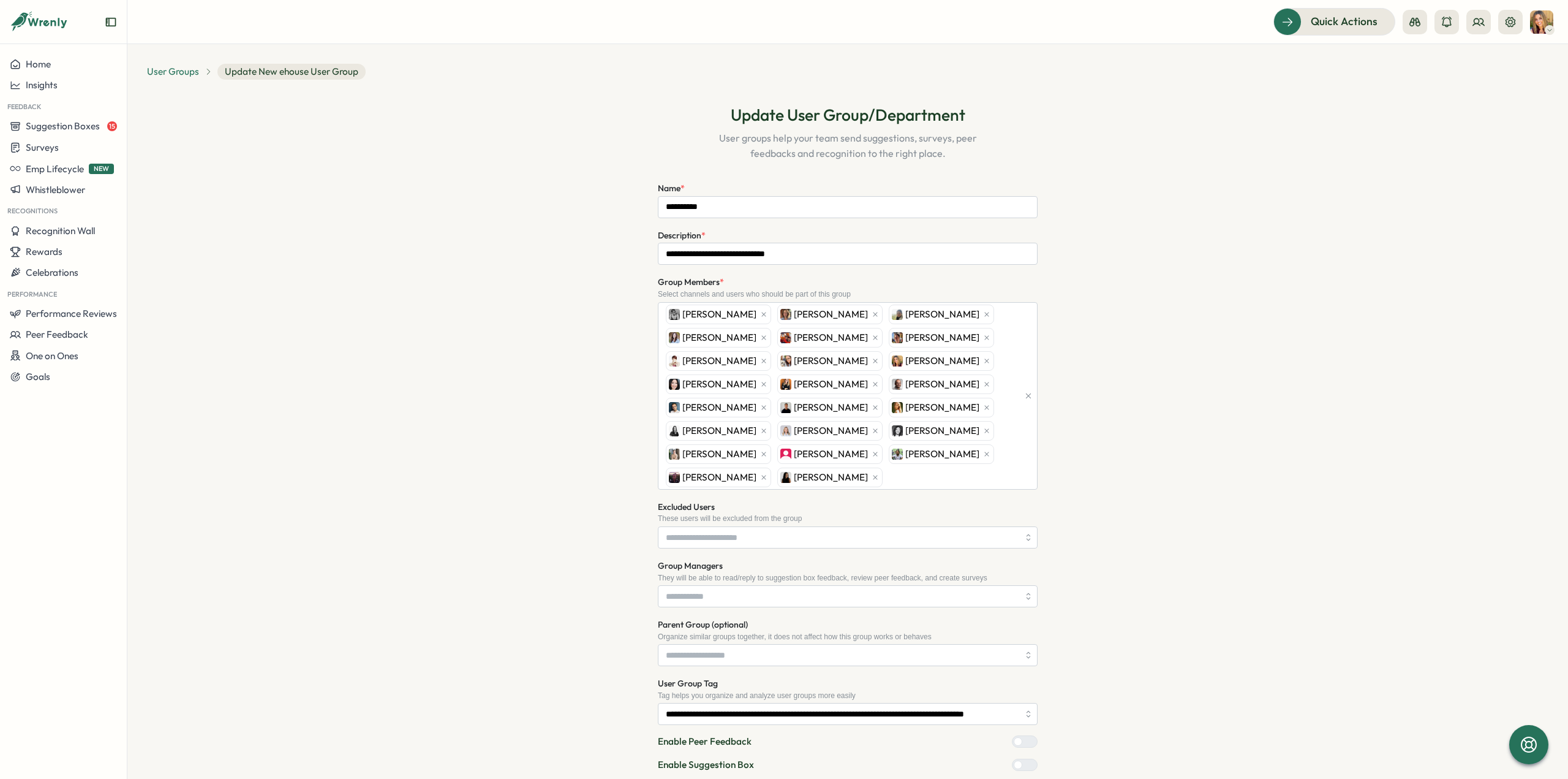
click at [163, 73] on span "User Groups" at bounding box center [173, 72] width 52 height 14
